Goal: Task Accomplishment & Management: Use online tool/utility

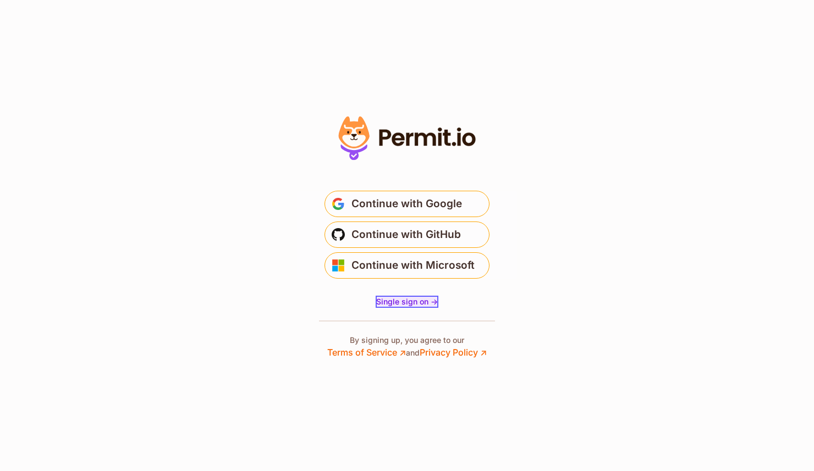
click at [396, 298] on span "Single sign on ->" at bounding box center [407, 301] width 62 height 9
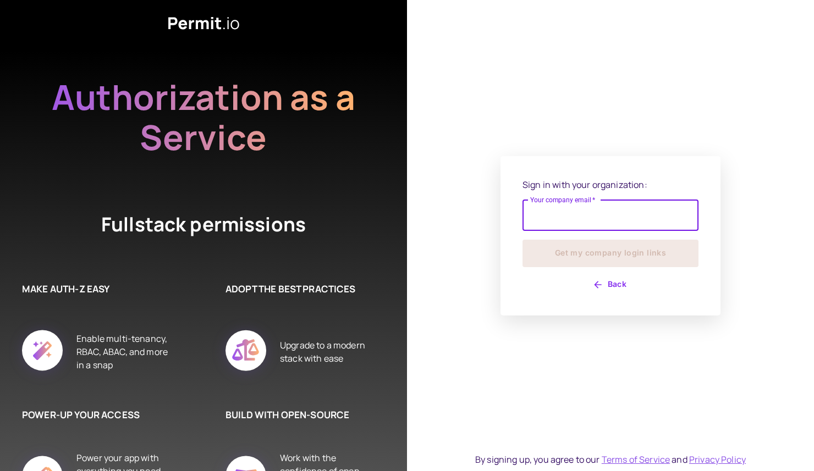
click at [614, 285] on button "Back" at bounding box center [611, 285] width 176 height 18
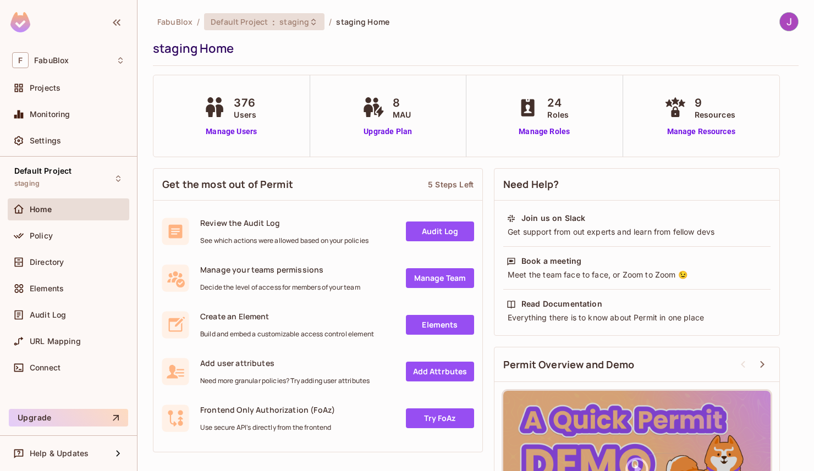
click at [301, 23] on span "staging" at bounding box center [294, 22] width 30 height 10
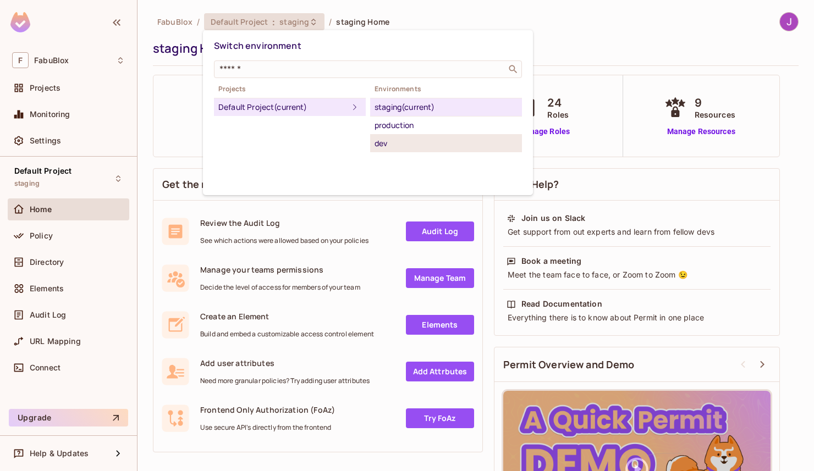
click at [391, 143] on div "dev" at bounding box center [446, 143] width 143 height 13
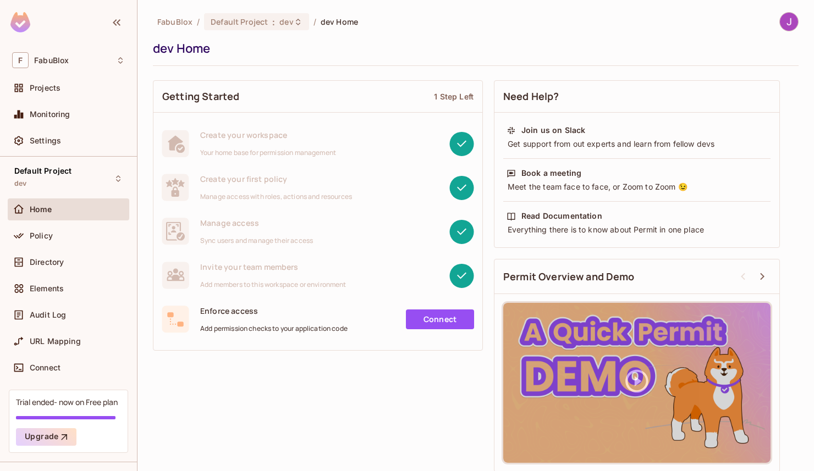
click at [284, 12] on div "FabuBlox / Default Project : dev / dev Home dev Home Getting Started 1 Step Lef…" at bounding box center [476, 235] width 677 height 471
click at [279, 24] on span "dev" at bounding box center [286, 22] width 14 height 10
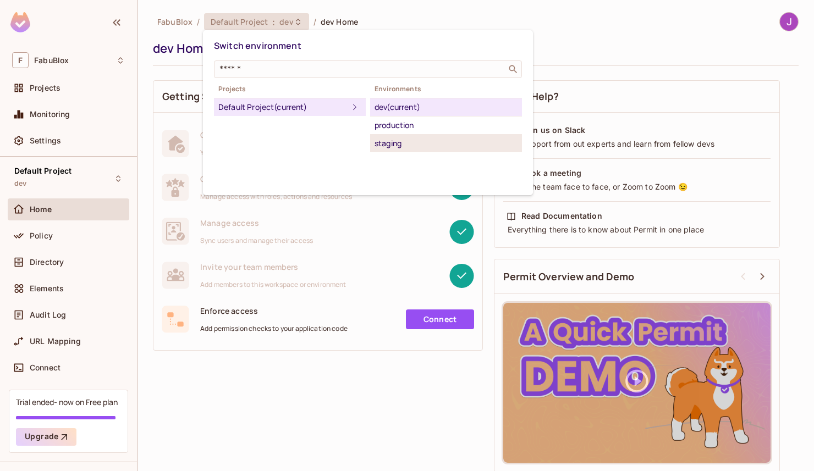
click at [395, 144] on div "staging" at bounding box center [446, 143] width 143 height 13
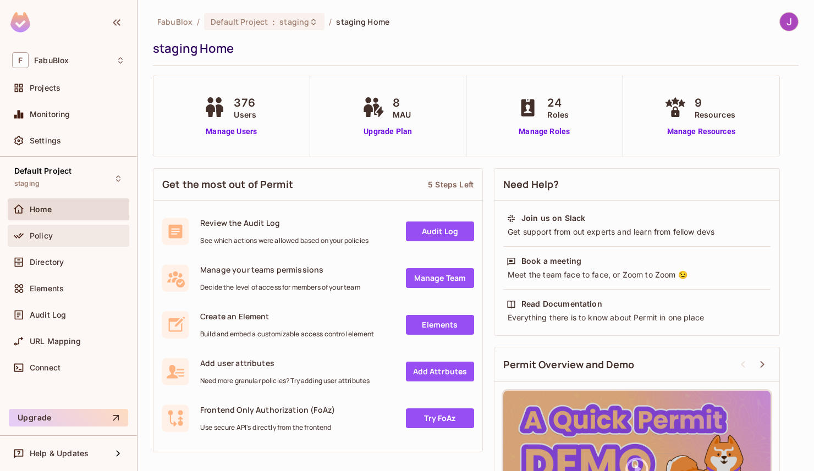
click at [51, 240] on span "Policy" at bounding box center [41, 236] width 23 height 9
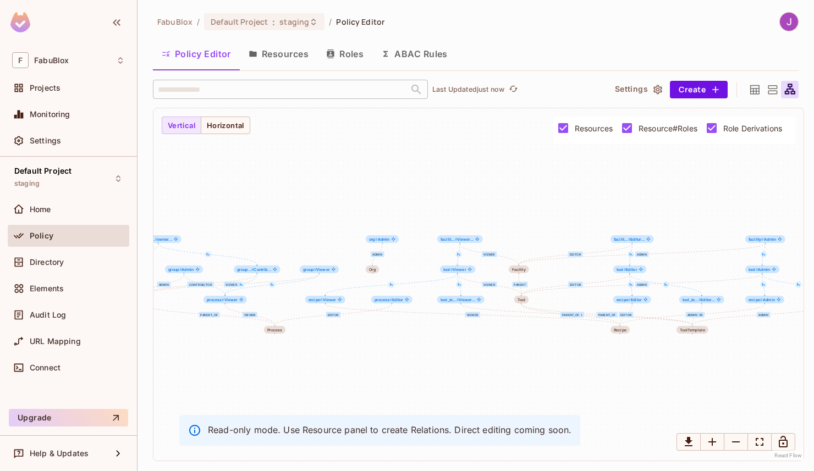
click at [422, 55] on button "ABAC Rules" at bounding box center [414, 54] width 84 height 28
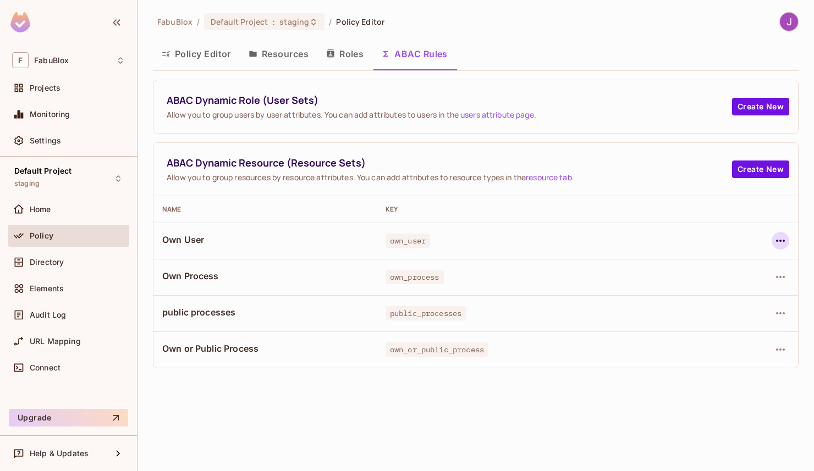
click at [782, 240] on icon "button" at bounding box center [780, 240] width 13 height 13
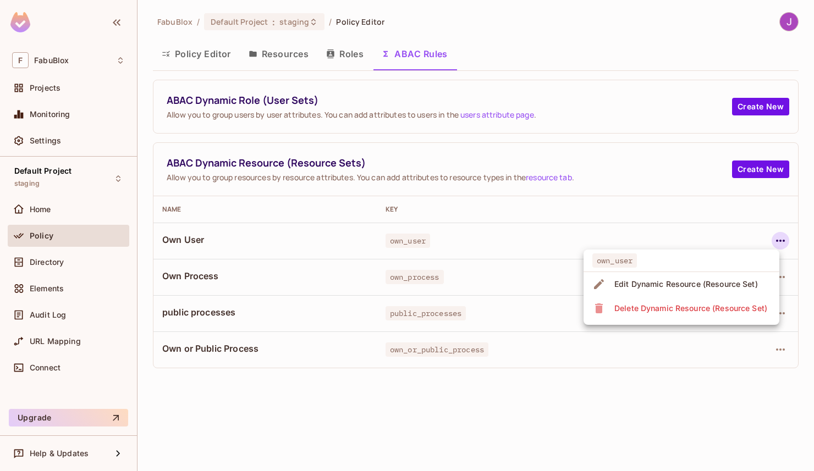
click at [780, 240] on div at bounding box center [407, 235] width 814 height 471
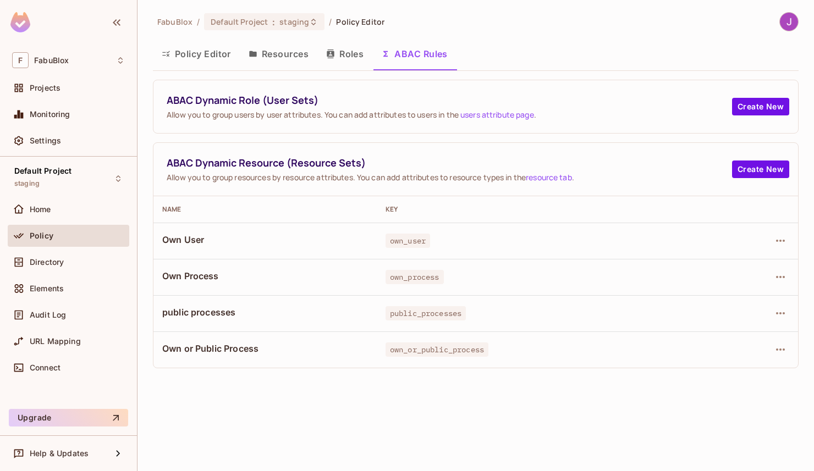
click at [96, 224] on div "Home" at bounding box center [69, 212] width 122 height 26
click at [772, 168] on button "Create New" at bounding box center [760, 170] width 57 height 18
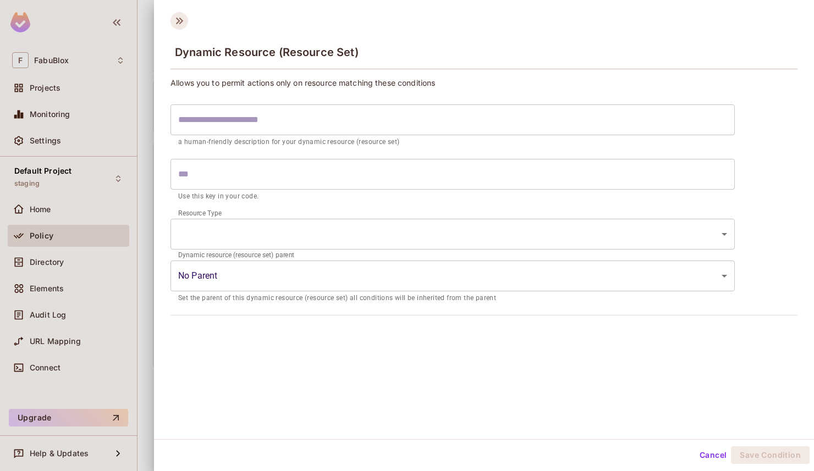
click at [179, 21] on icon at bounding box center [179, 21] width 7 height 7
